Goal: Find specific page/section: Find specific page/section

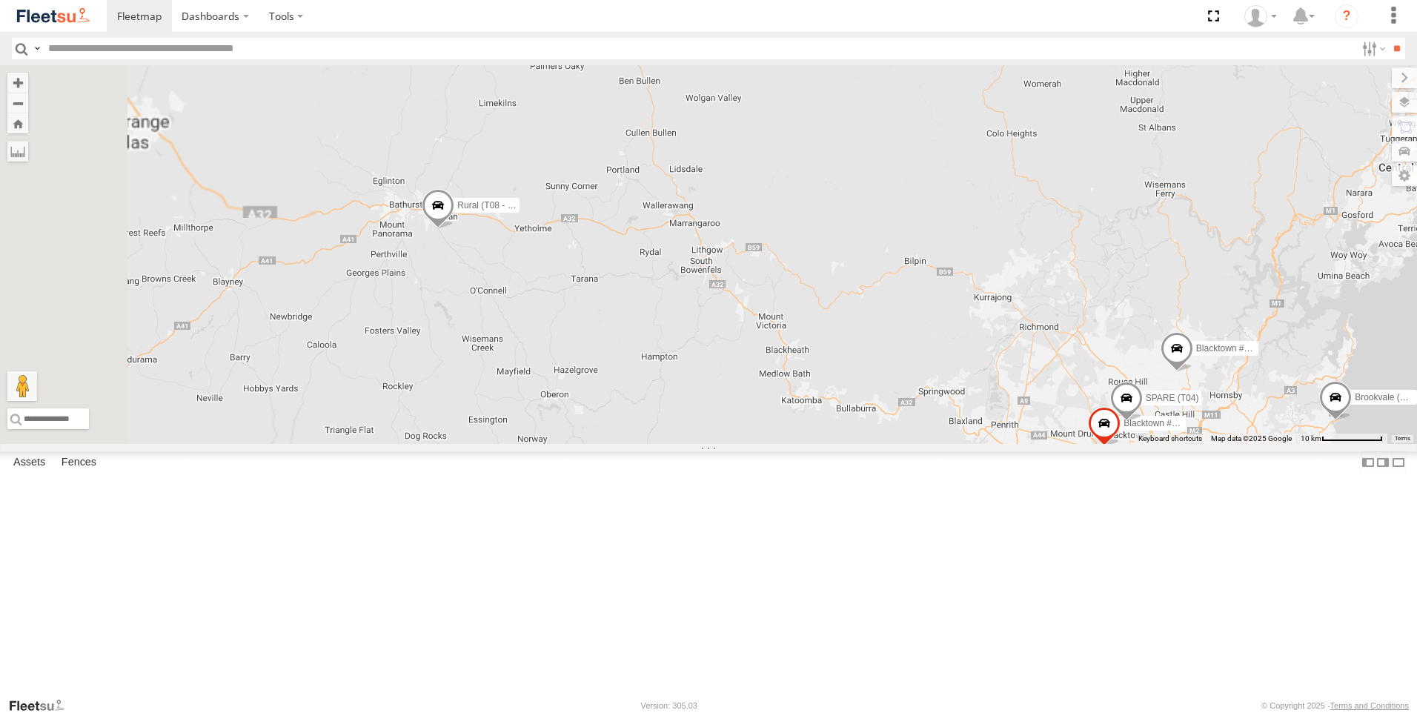
drag, startPoint x: 482, startPoint y: 308, endPoint x: 672, endPoint y: 443, distance: 233.8
click at [672, 441] on div "Brookvale (T10 - [PERSON_NAME]) Rural (T08 - [PERSON_NAME]) Blacktown #1 (T09 -…" at bounding box center [708, 254] width 1417 height 379
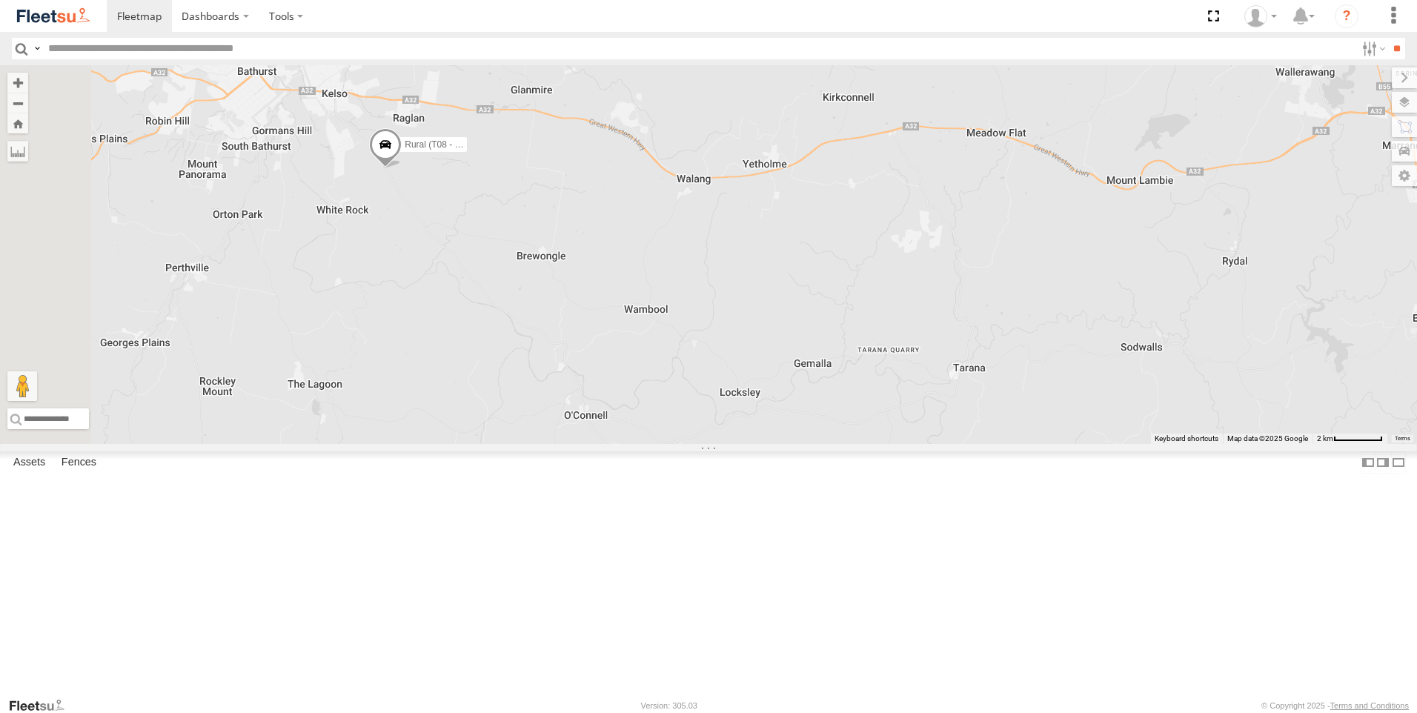
drag, startPoint x: 619, startPoint y: 348, endPoint x: 687, endPoint y: 548, distance: 211.4
click at [687, 444] on div "Brookvale (T10 - [PERSON_NAME]) Rural (T08 - [PERSON_NAME]) Blacktown #1 (T09 -…" at bounding box center [708, 254] width 1417 height 379
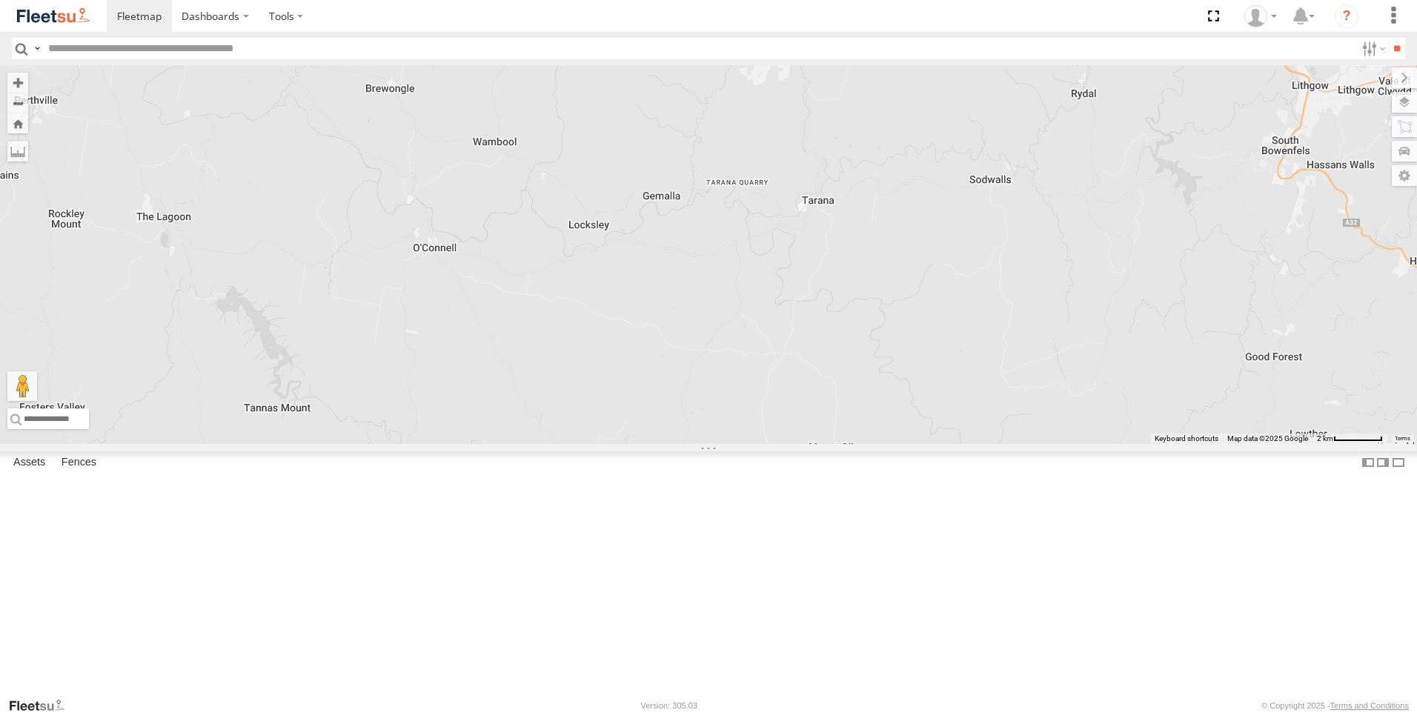
drag, startPoint x: 966, startPoint y: 437, endPoint x: 818, endPoint y: 260, distance: 230.4
click at [818, 260] on div "Brookvale (T10 - [PERSON_NAME]) Rural (T08 - [PERSON_NAME]) Blacktown #1 (T09 -…" at bounding box center [708, 254] width 1417 height 379
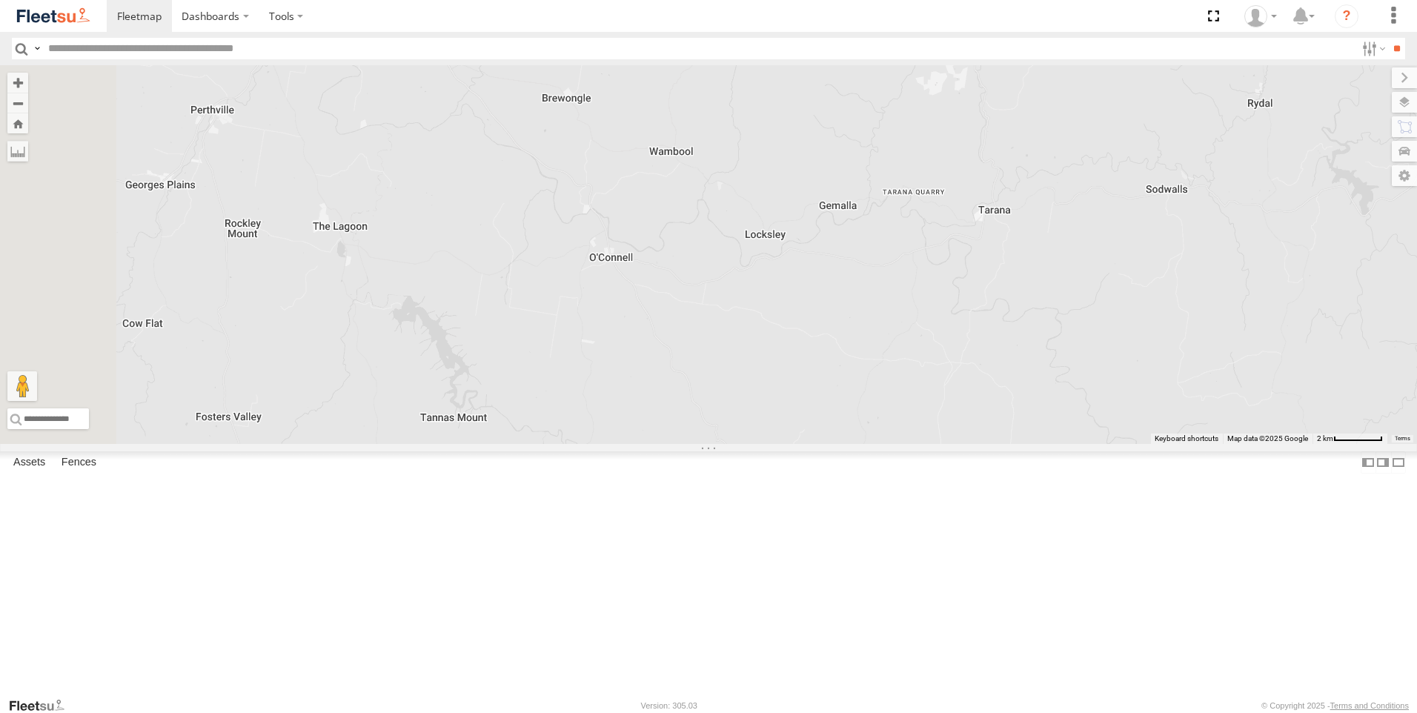
drag, startPoint x: 607, startPoint y: 402, endPoint x: 789, endPoint y: 416, distance: 182.8
click at [789, 416] on div "Brookvale (T10 - [PERSON_NAME]) Rural (T08 - [PERSON_NAME]) Blacktown #1 (T09 -…" at bounding box center [708, 254] width 1417 height 379
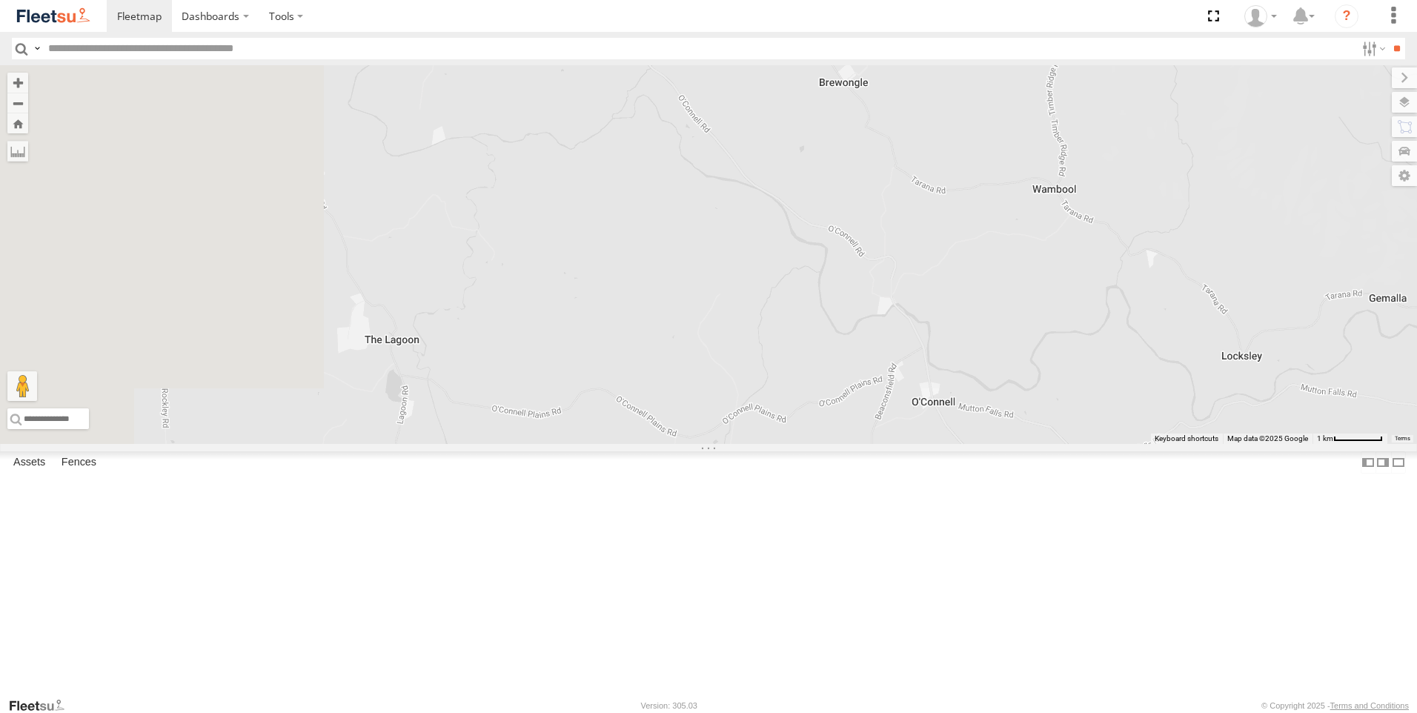
drag, startPoint x: 696, startPoint y: 441, endPoint x: 1015, endPoint y: 631, distance: 371.3
click at [1015, 444] on div "Brookvale (T10 - [PERSON_NAME]) Rural (T08 - [PERSON_NAME]) Blacktown #1 (T09 -…" at bounding box center [708, 254] width 1417 height 379
drag, startPoint x: 990, startPoint y: 417, endPoint x: 1278, endPoint y: 464, distance: 291.5
click at [1284, 444] on div "Brookvale (T10 - [PERSON_NAME]) Rural (T08 - [PERSON_NAME]) Blacktown #1 (T09 -…" at bounding box center [708, 254] width 1417 height 379
drag, startPoint x: 915, startPoint y: 567, endPoint x: 1061, endPoint y: 474, distance: 173.5
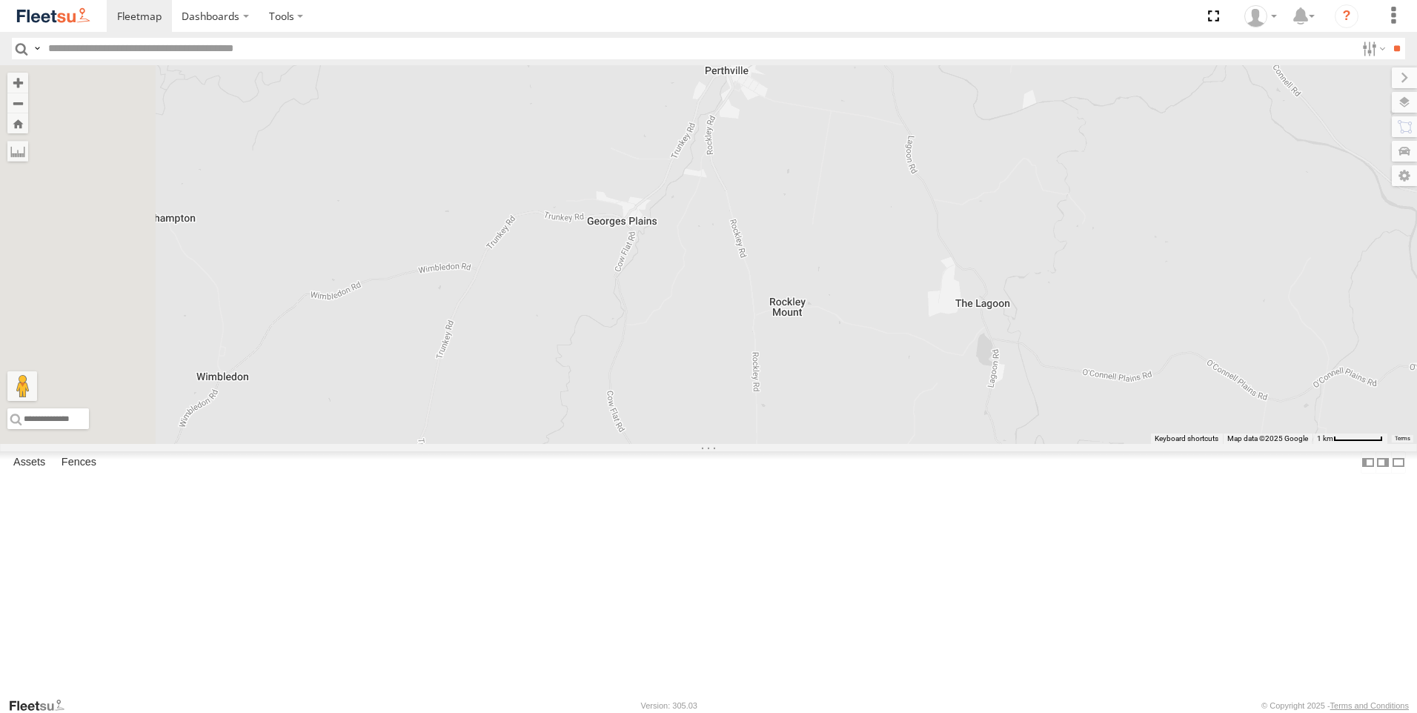
click at [1061, 444] on div "Brookvale (T10 - [PERSON_NAME]) Rural (T08 - [PERSON_NAME]) Blacktown #1 (T09 -…" at bounding box center [708, 254] width 1417 height 379
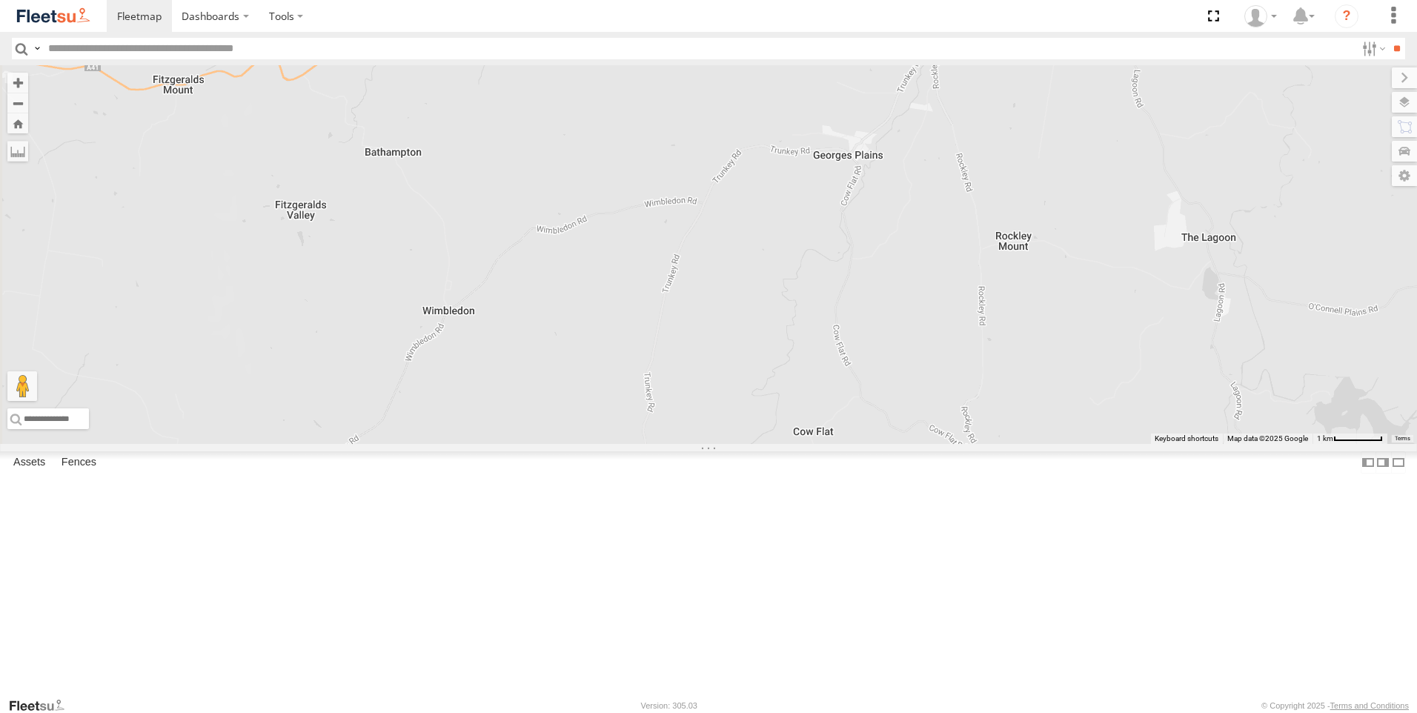
drag, startPoint x: 820, startPoint y: 500, endPoint x: 925, endPoint y: 328, distance: 202.2
click at [925, 328] on div "Brookvale (T10 - [PERSON_NAME]) Rural (T08 - [PERSON_NAME]) Blacktown #1 (T09 -…" at bounding box center [708, 254] width 1417 height 379
drag, startPoint x: 732, startPoint y: 494, endPoint x: 1195, endPoint y: 345, distance: 485.7
click at [1195, 345] on div "Brookvale (T10 - [PERSON_NAME]) Rural (T08 - [PERSON_NAME]) Blacktown #1 (T09 -…" at bounding box center [708, 254] width 1417 height 379
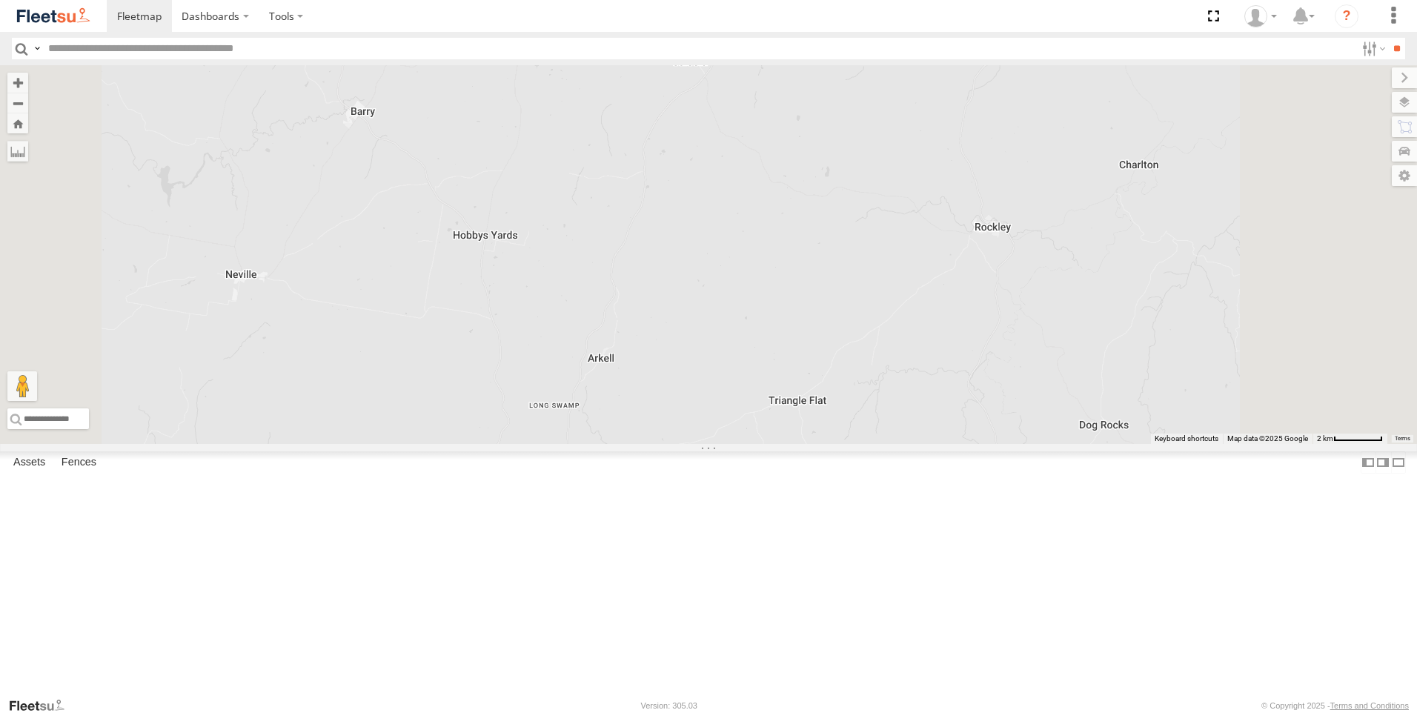
drag, startPoint x: 968, startPoint y: 520, endPoint x: 914, endPoint y: 324, distance: 203.7
click at [914, 324] on div "Brookvale (T10 - [PERSON_NAME]) Rural (T08 - [PERSON_NAME]) Blacktown #1 (T09 -…" at bounding box center [708, 254] width 1417 height 379
drag, startPoint x: 950, startPoint y: 291, endPoint x: 832, endPoint y: 454, distance: 201.2
click at [835, 444] on div "Brookvale (T10 - [PERSON_NAME]) Rural (T08 - [PERSON_NAME]) Blacktown #1 (T09 -…" at bounding box center [708, 254] width 1417 height 379
drag, startPoint x: 962, startPoint y: 333, endPoint x: 692, endPoint y: 731, distance: 481.2
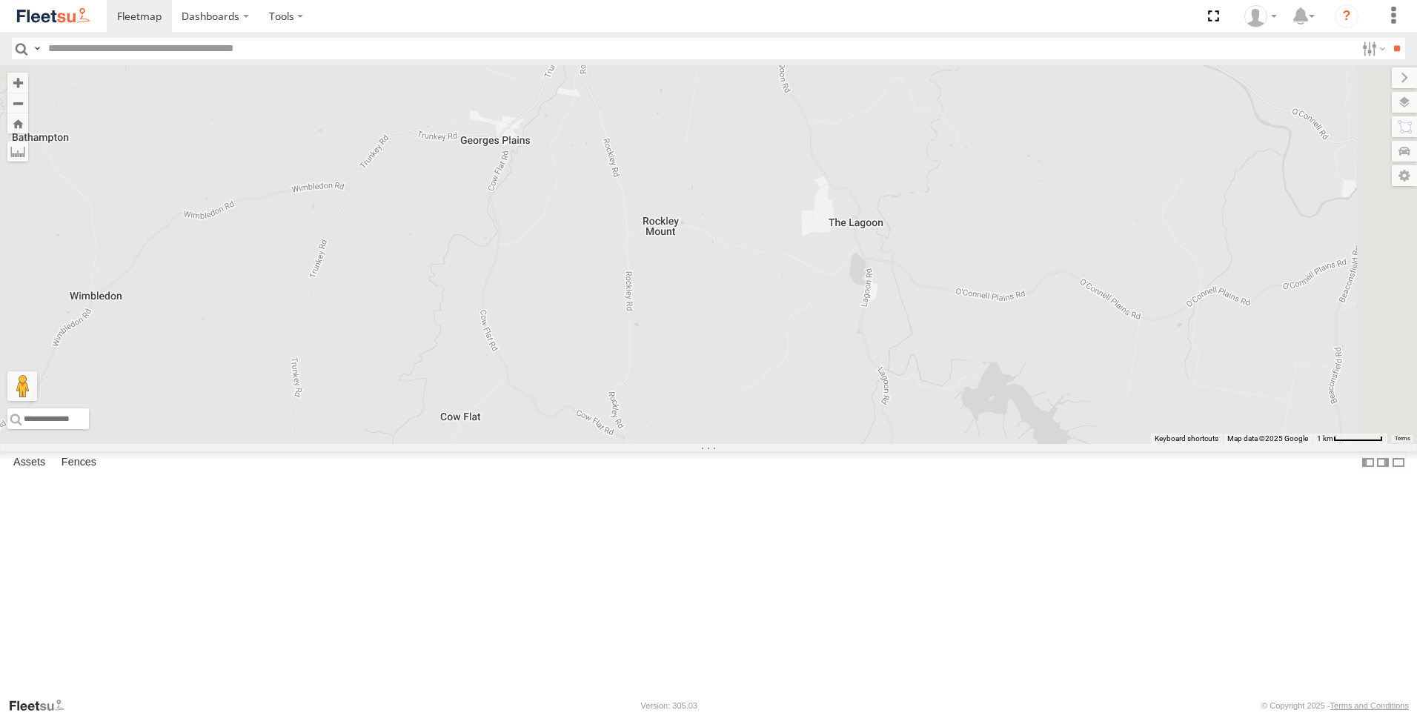
click at [692, 712] on html "Dashboards" at bounding box center [708, 356] width 1417 height 713
drag, startPoint x: 909, startPoint y: 532, endPoint x: 536, endPoint y: 586, distance: 377.4
click at [536, 444] on div "Brookvale (T10 - [PERSON_NAME]) Rural (T08 - [PERSON_NAME]) Blacktown #1 (T09 -…" at bounding box center [708, 254] width 1417 height 379
drag, startPoint x: 979, startPoint y: 396, endPoint x: 780, endPoint y: 745, distance: 402.0
click at [780, 712] on html "Dashboards" at bounding box center [708, 356] width 1417 height 713
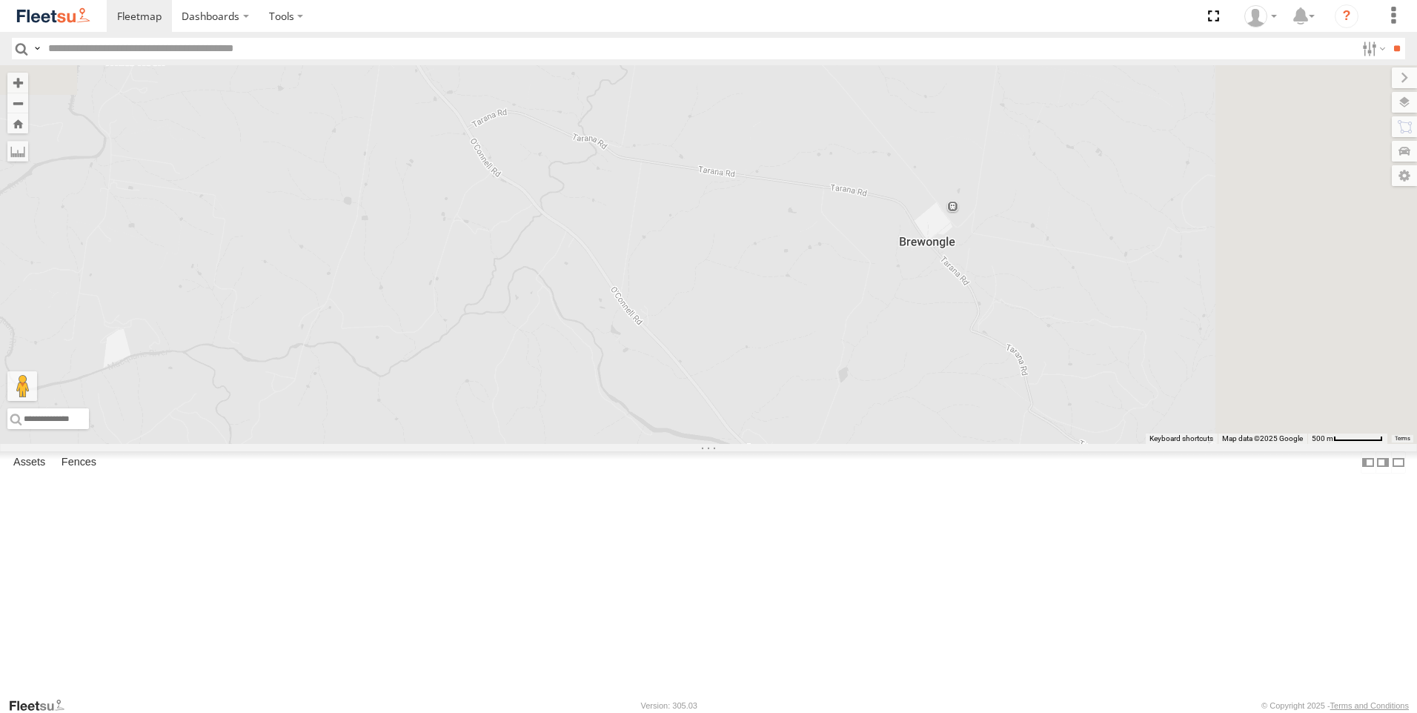
drag, startPoint x: 730, startPoint y: 396, endPoint x: 646, endPoint y: 359, distance: 91.6
click at [657, 375] on div "Brookvale (T10 - [PERSON_NAME]) Rural (T08 - [PERSON_NAME]) Blacktown #1 (T09 -…" at bounding box center [708, 254] width 1417 height 379
drag, startPoint x: 1178, startPoint y: 572, endPoint x: 881, endPoint y: 371, distance: 359.3
click at [895, 382] on div "Brookvale (T10 - [PERSON_NAME]) Rural (T08 - [PERSON_NAME]) Blacktown #1 (T09 -…" at bounding box center [708, 254] width 1417 height 379
drag, startPoint x: 890, startPoint y: 382, endPoint x: 1121, endPoint y: 389, distance: 230.6
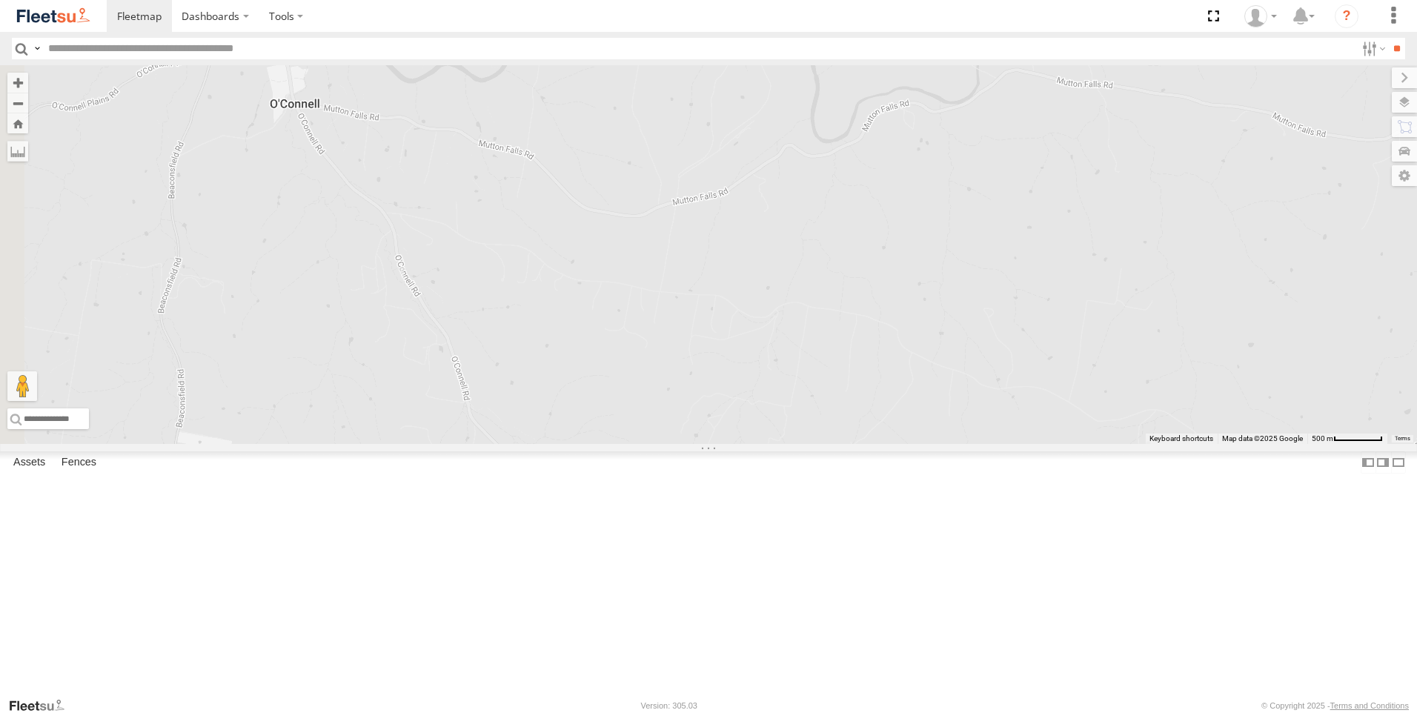
click at [1121, 389] on div "Brookvale (T10 - [PERSON_NAME]) Rural (T08 - [PERSON_NAME]) Blacktown #1 (T09 -…" at bounding box center [708, 254] width 1417 height 379
drag, startPoint x: 1032, startPoint y: 417, endPoint x: 998, endPoint y: 365, distance: 62.7
click at [1001, 372] on div "Brookvale (T10 - [PERSON_NAME]) Rural (T08 - [PERSON_NAME]) Blacktown #1 (T09 -…" at bounding box center [708, 254] width 1417 height 379
drag, startPoint x: 1058, startPoint y: 465, endPoint x: 952, endPoint y: 321, distance: 178.2
click at [961, 331] on div "Brookvale (T10 - [PERSON_NAME]) Rural (T08 - [PERSON_NAME]) Blacktown #1 (T09 -…" at bounding box center [708, 254] width 1417 height 379
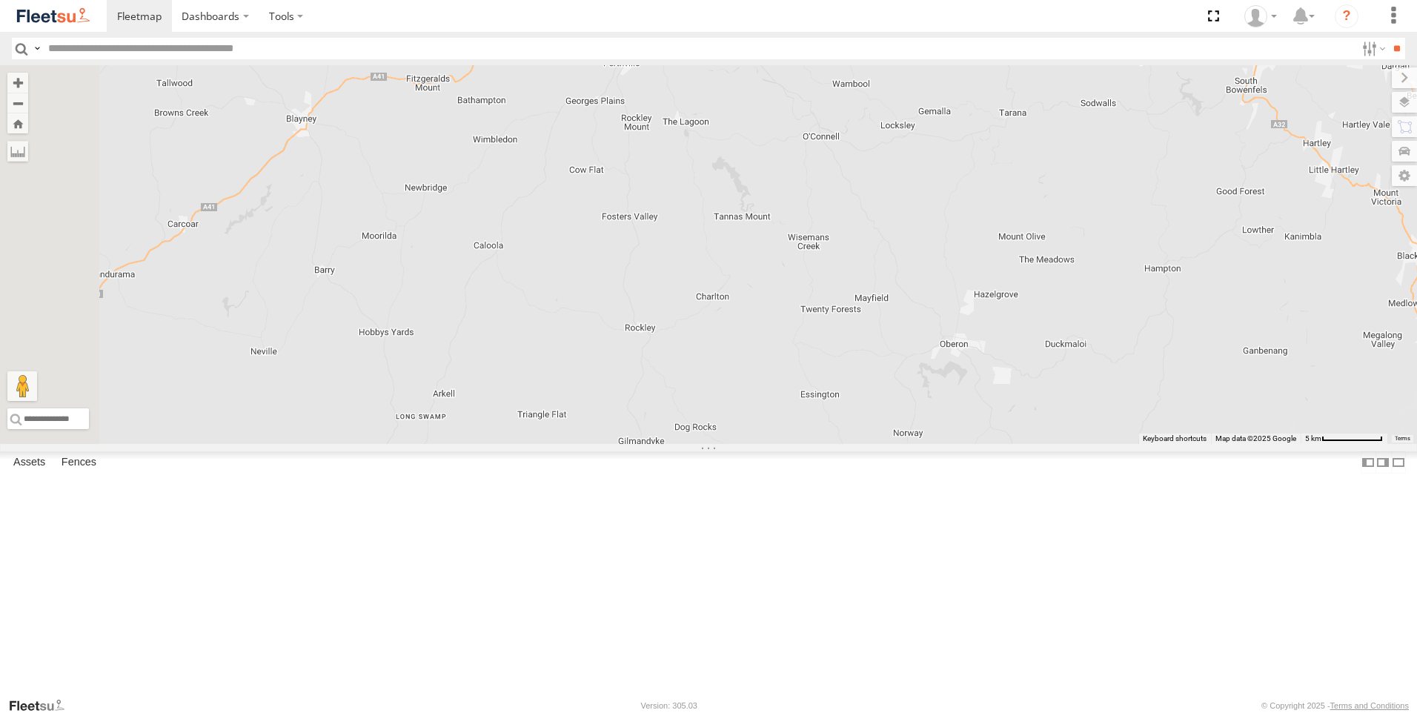
drag, startPoint x: 937, startPoint y: 262, endPoint x: 1127, endPoint y: 332, distance: 203.1
click at [1127, 332] on div "Brookvale (T10 - [PERSON_NAME]) Rural (T08 - [PERSON_NAME]) Blacktown #1 (T09 -…" at bounding box center [708, 254] width 1417 height 379
